Goal: Contribute content

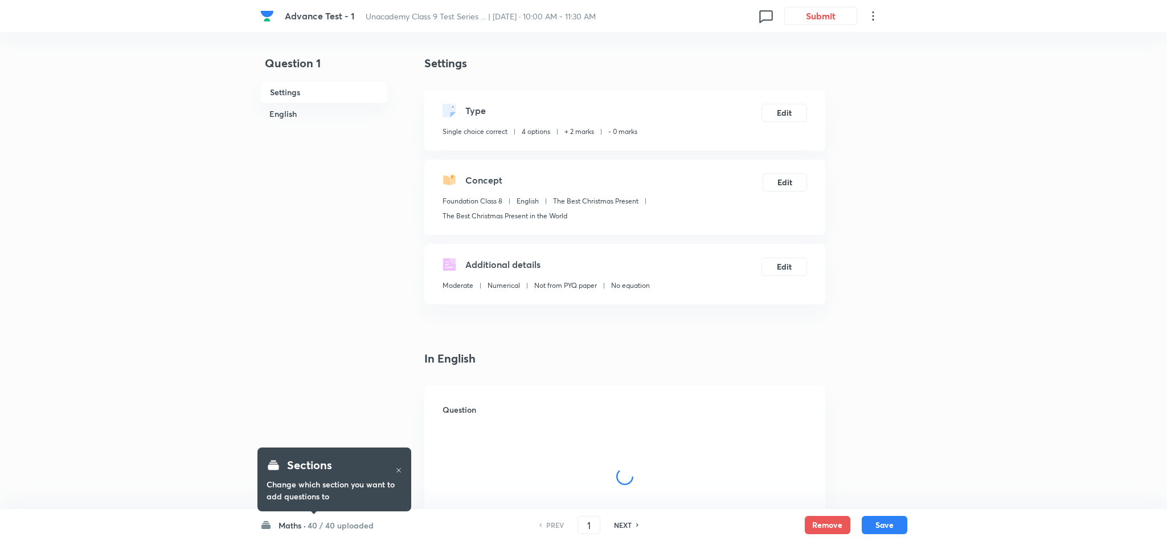
checkbox input "true"
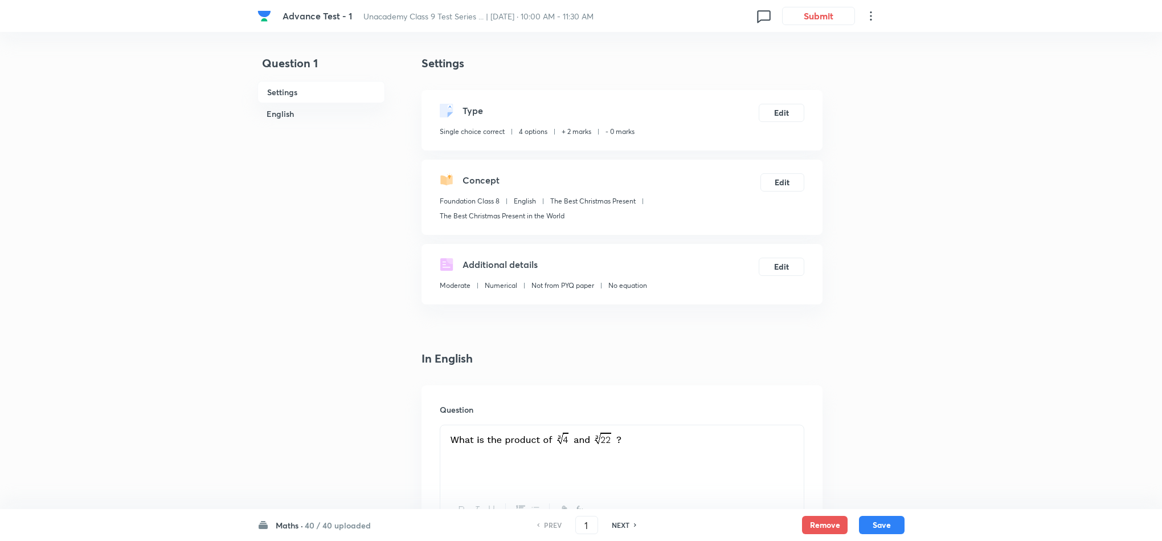
drag, startPoint x: 941, startPoint y: 181, endPoint x: 281, endPoint y: 236, distance: 662.0
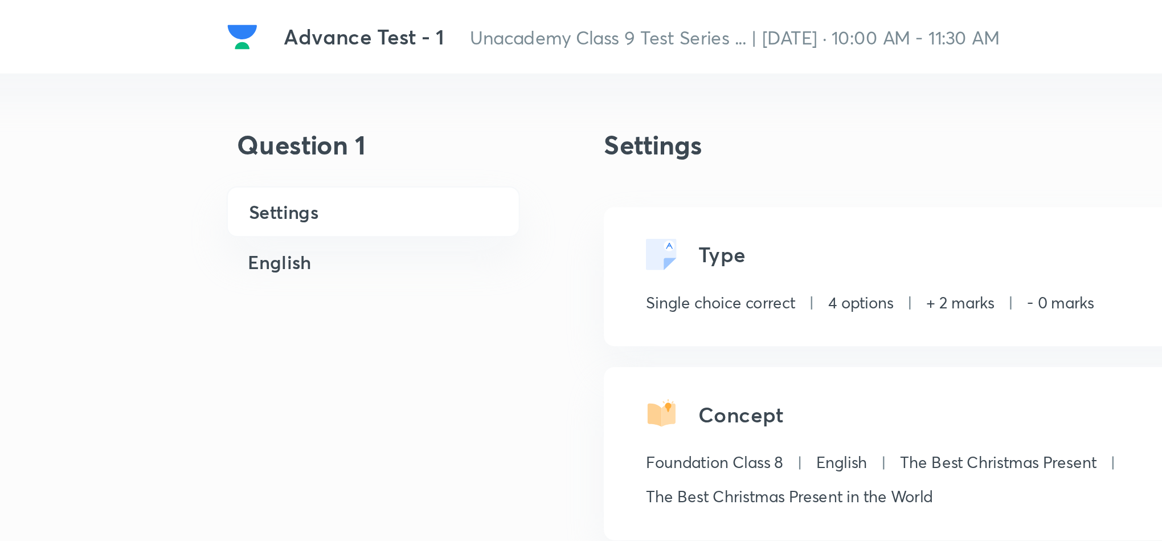
click at [281, 102] on h6 "Settings" at bounding box center [322, 92] width 128 height 22
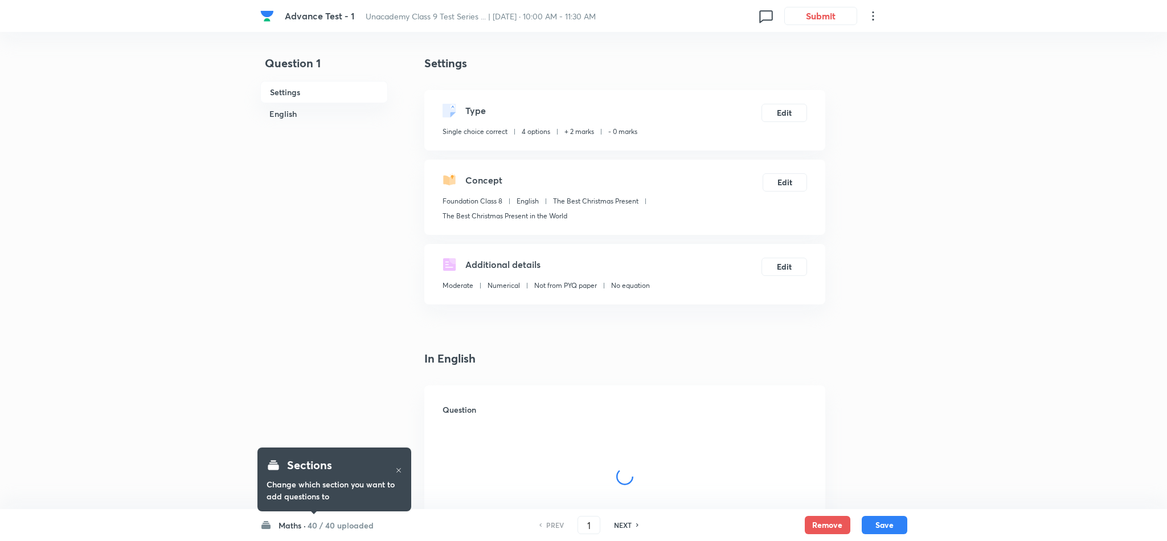
checkbox input "true"
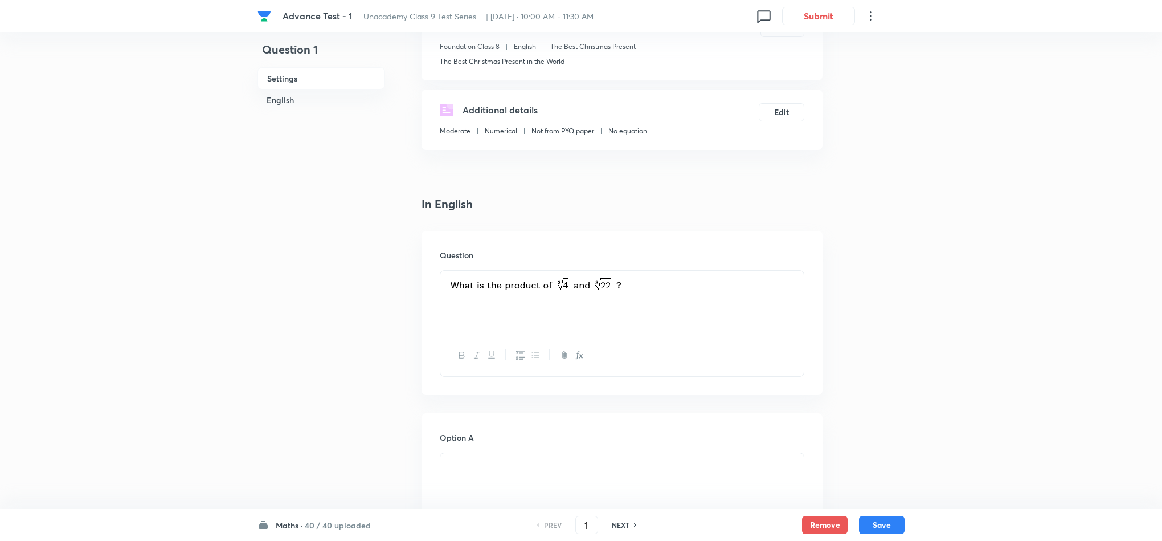
scroll to position [156, 0]
click at [273, 103] on h6 "English" at bounding box center [322, 99] width 128 height 21
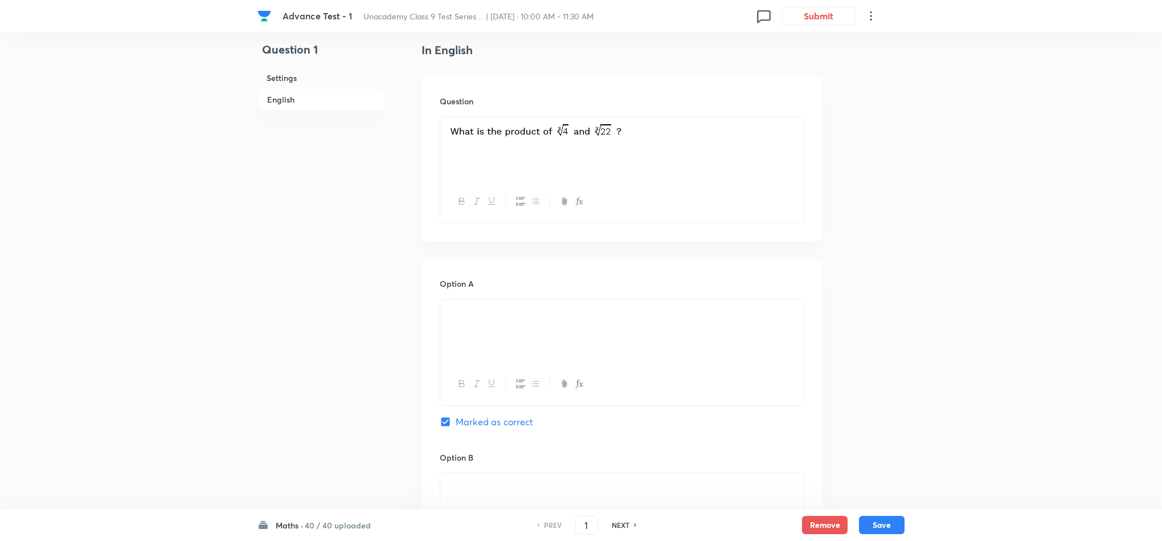
click at [287, 79] on h6 "Settings" at bounding box center [322, 77] width 128 height 21
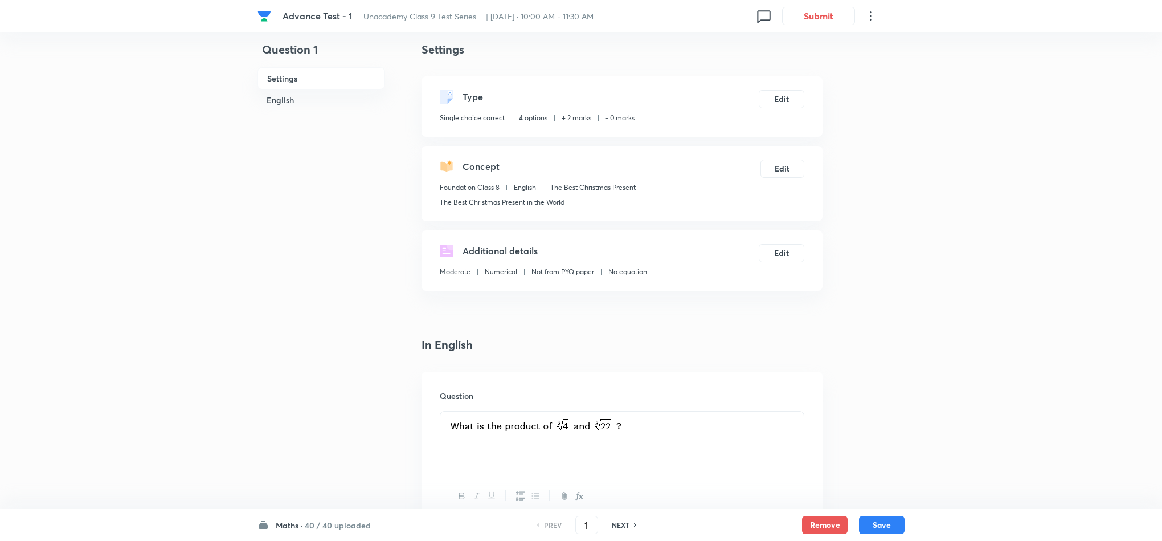
click at [480, 163] on h5 "Concept" at bounding box center [481, 167] width 37 height 14
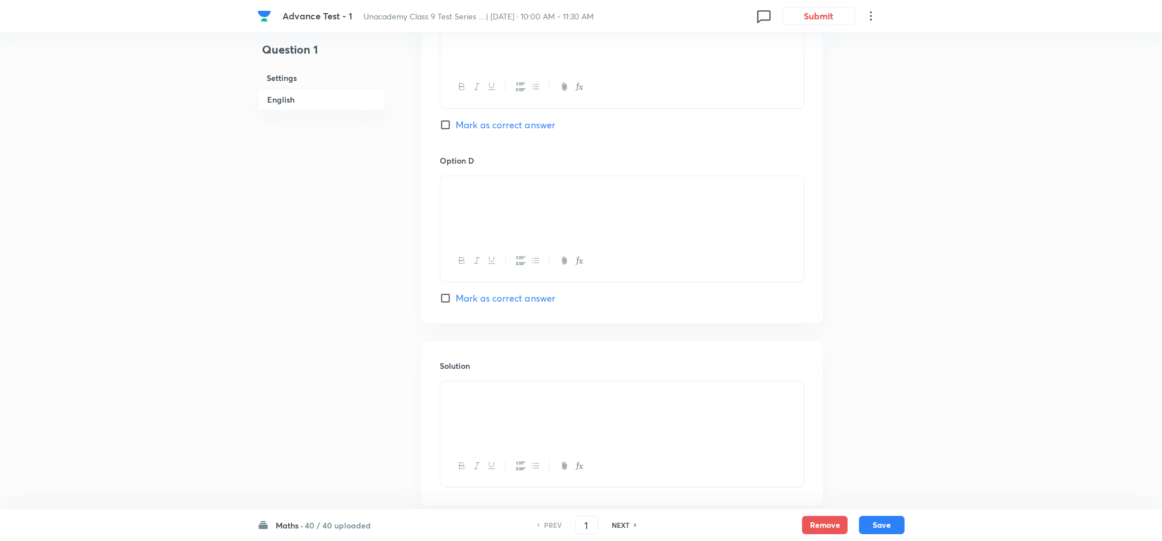
scroll to position [954, 0]
click at [443, 294] on input "Mark as correct answer" at bounding box center [448, 296] width 16 height 11
checkbox input "true"
checkbox input "false"
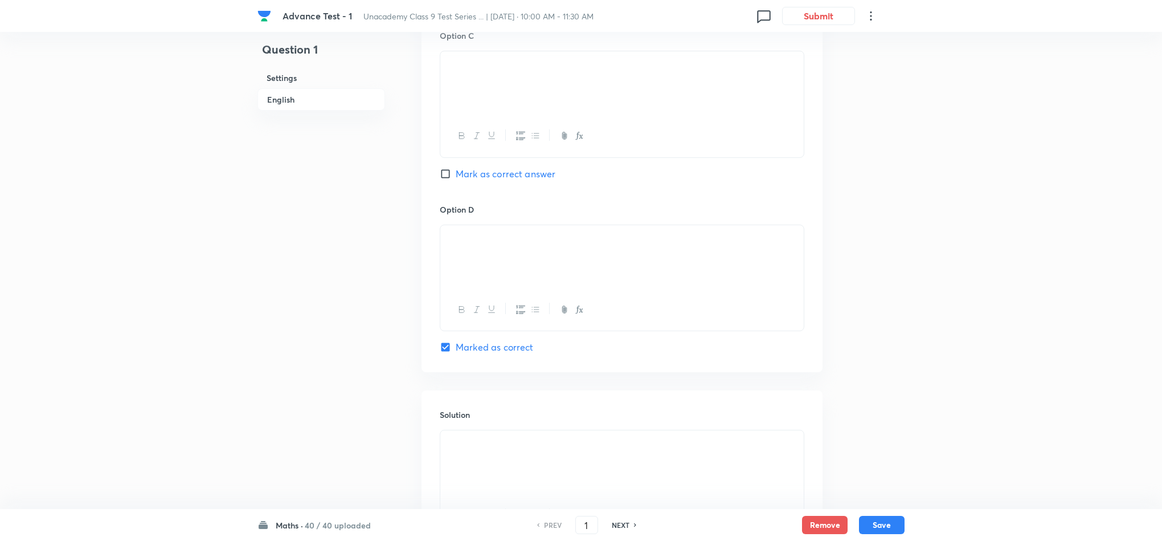
scroll to position [1019, 0]
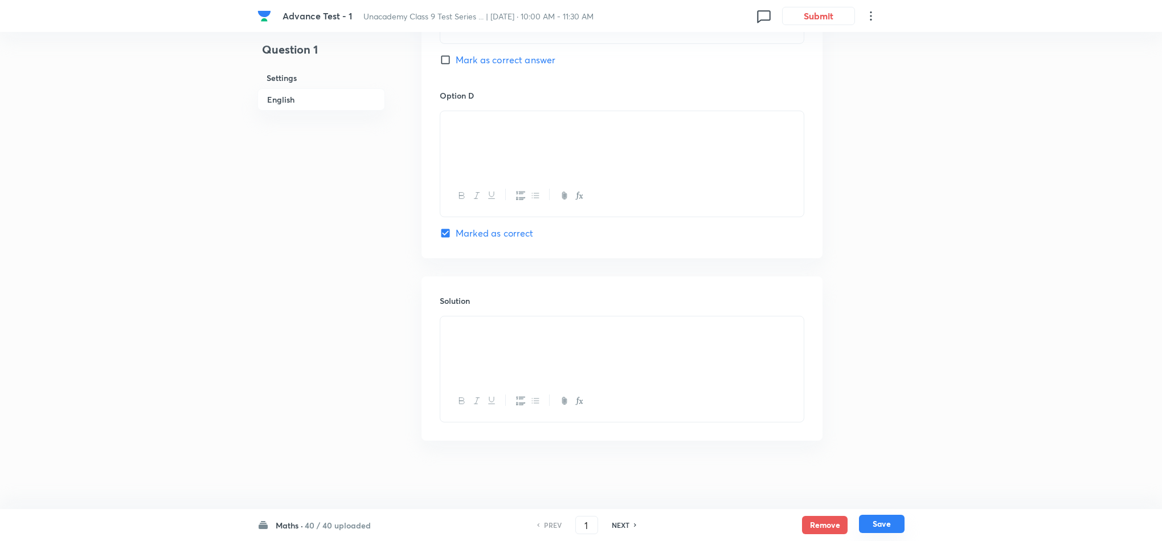
click at [887, 528] on button "Save" at bounding box center [882, 523] width 46 height 18
type input "2"
checkbox input "false"
checkbox input "true"
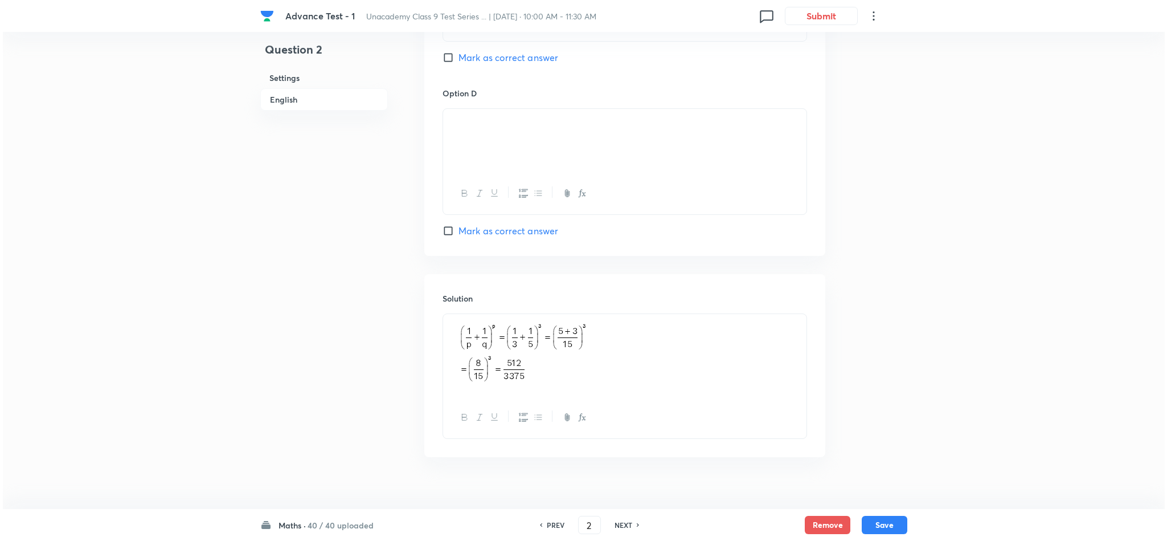
scroll to position [0, 0]
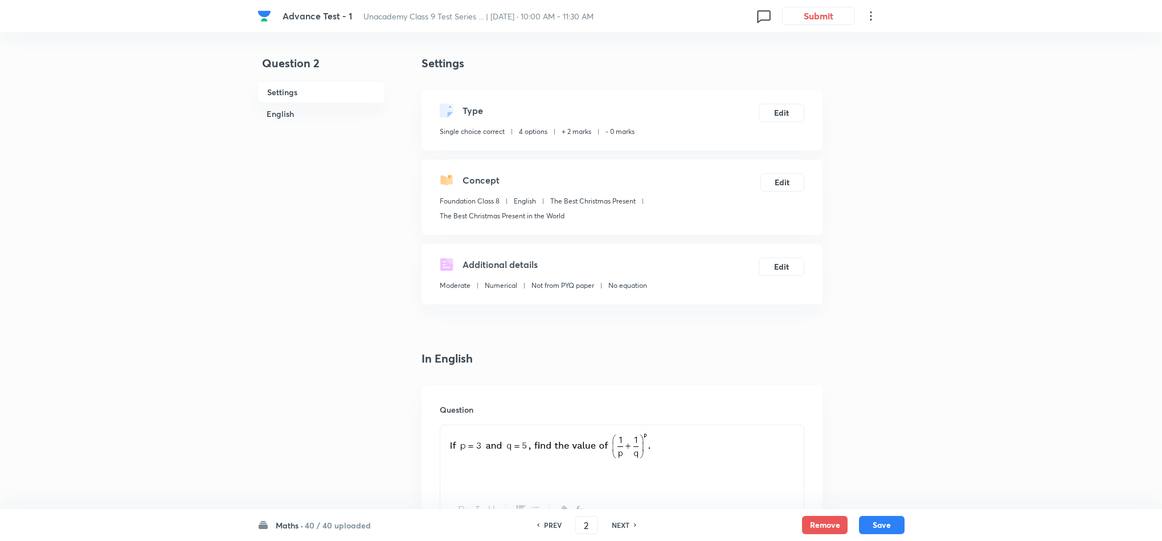
click at [872, 17] on icon at bounding box center [871, 16] width 14 height 14
